Goal: Transaction & Acquisition: Purchase product/service

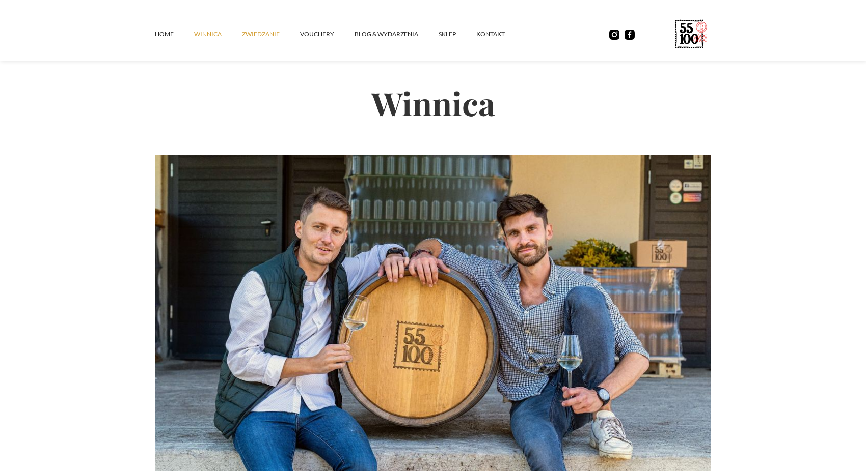
click at [267, 37] on link "ZWIEDZANIE" at bounding box center [271, 34] width 58 height 31
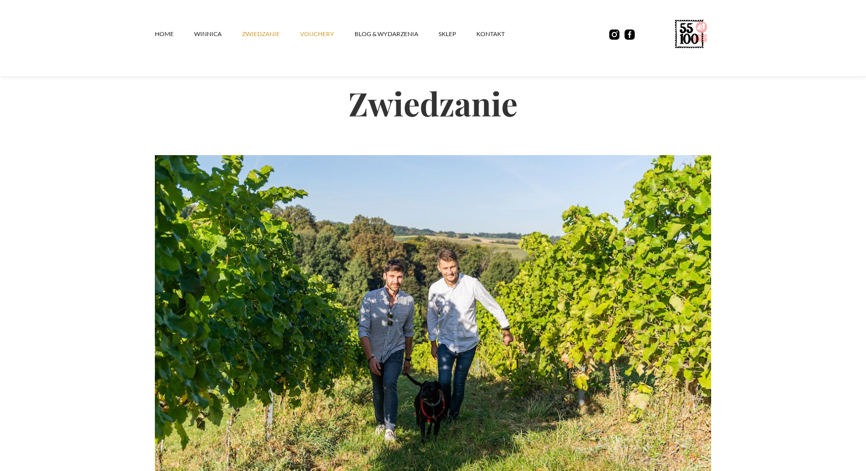
click at [322, 30] on link "vouchery" at bounding box center [327, 34] width 54 height 31
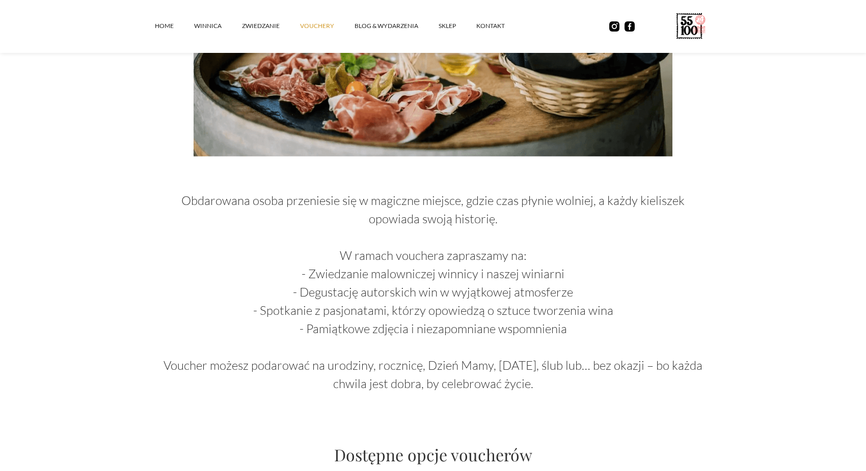
scroll to position [458, 0]
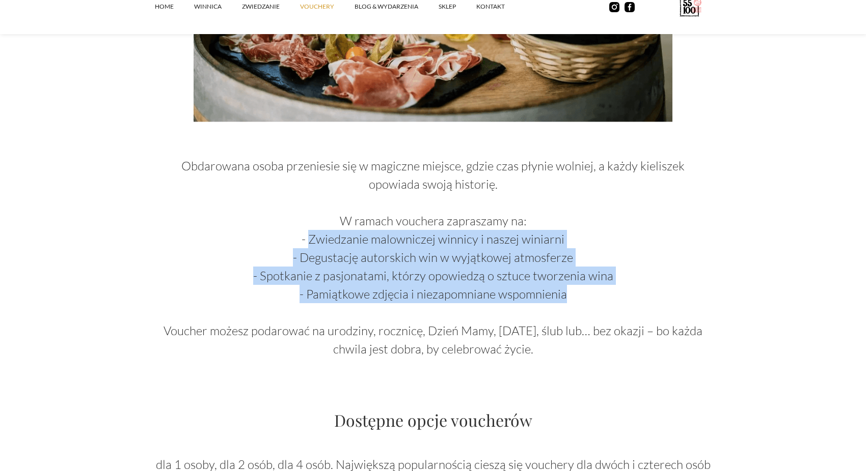
drag, startPoint x: 312, startPoint y: 242, endPoint x: 565, endPoint y: 290, distance: 257.9
click at [565, 290] on p "Obdarowana osoba przeniesie się w magiczne miejsce, gdzie czas płynie wolniej, …" at bounding box center [433, 248] width 556 height 220
drag, startPoint x: 228, startPoint y: 330, endPoint x: 649, endPoint y: 354, distance: 421.7
click at [649, 354] on p "Obdarowana osoba przeniesie się w magiczne miejsce, gdzie czas płynie wolniej, …" at bounding box center [433, 248] width 556 height 220
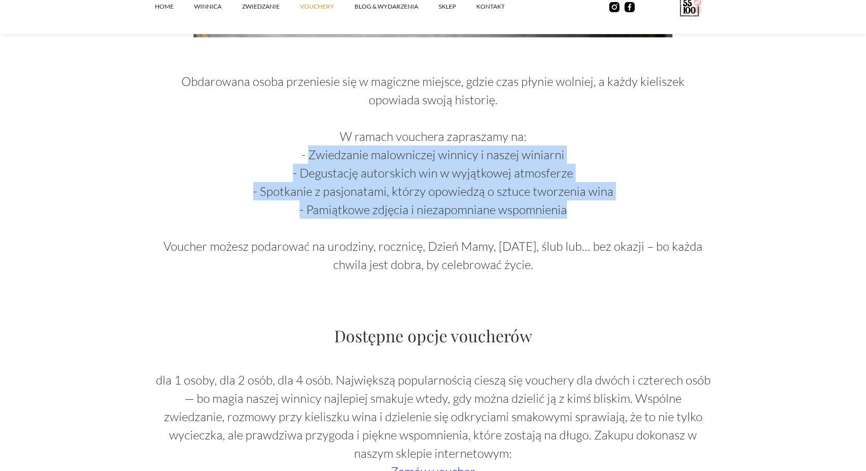
scroll to position [713, 0]
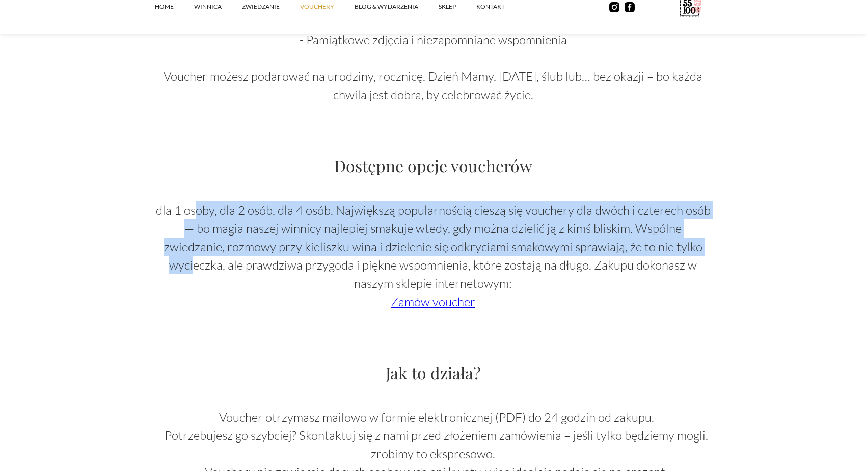
drag, startPoint x: 200, startPoint y: 213, endPoint x: 656, endPoint y: 240, distance: 457.0
click at [656, 240] on p "‍ dla 1 osoby, dla 2 osób, dla 4 osób. Największą popularnością cieszą się vouc…" at bounding box center [433, 256] width 556 height 110
click at [453, 300] on link "Zamów voucher" at bounding box center [433, 301] width 85 height 15
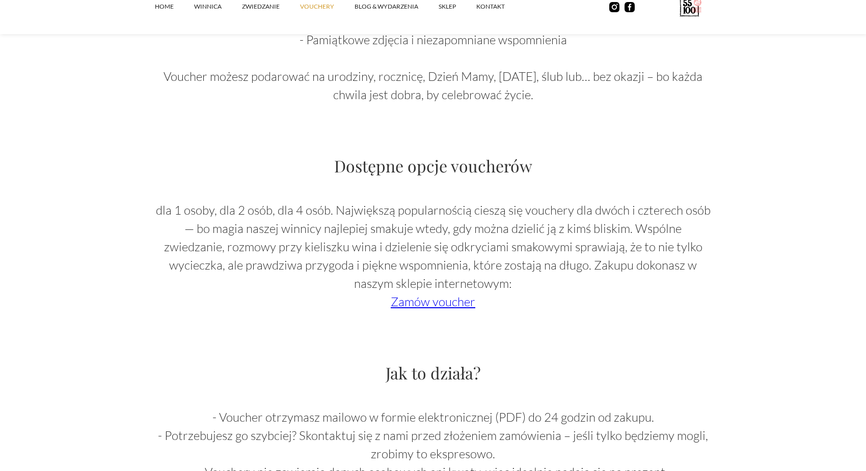
click at [161, 319] on div "Obdarowana osoba przeniesie się w magiczne miejsce, gdzie czas płynie wolniej, …" at bounding box center [433, 228] width 556 height 689
